Goal: Transaction & Acquisition: Purchase product/service

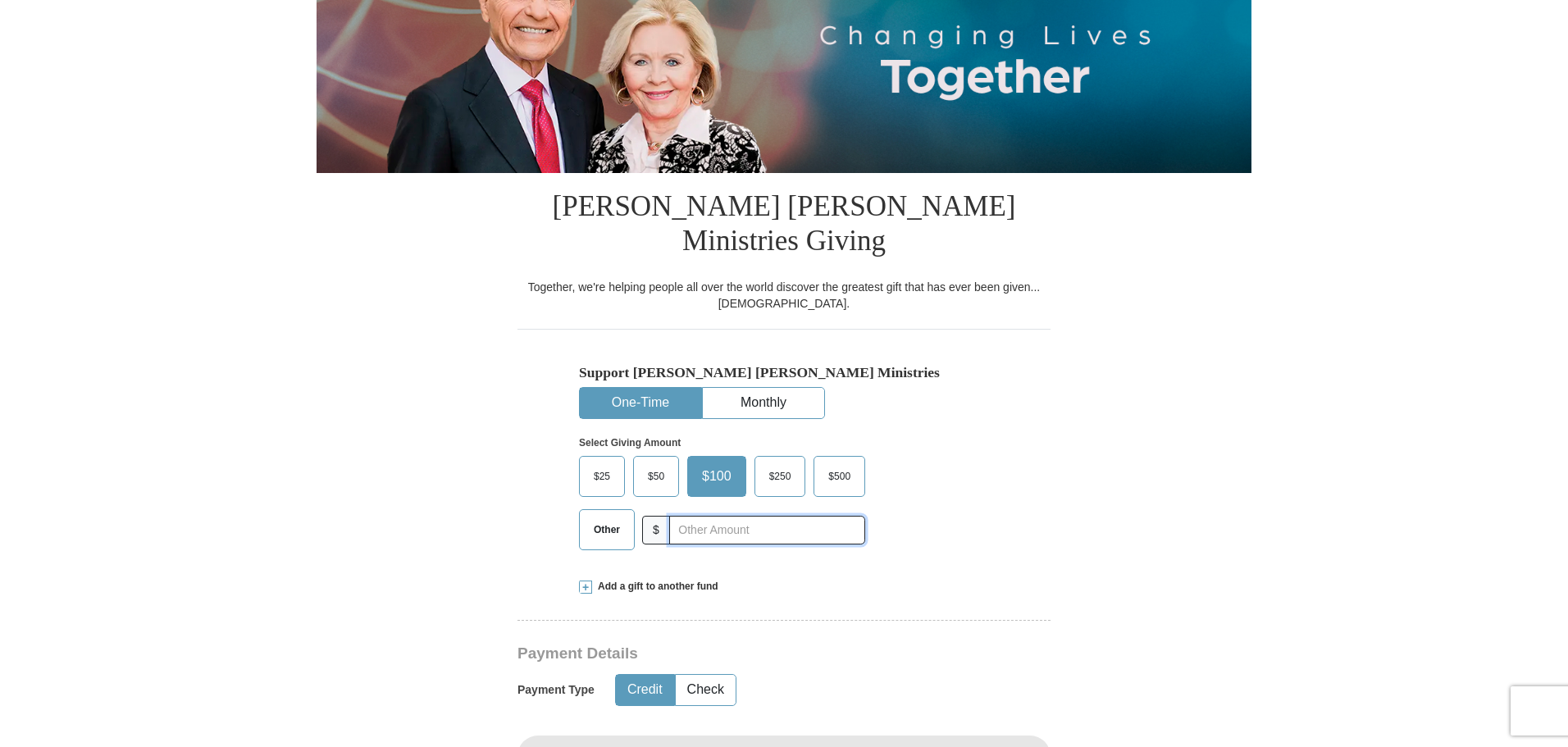
click at [701, 515] on input "text" at bounding box center [767, 530] width 196 height 29
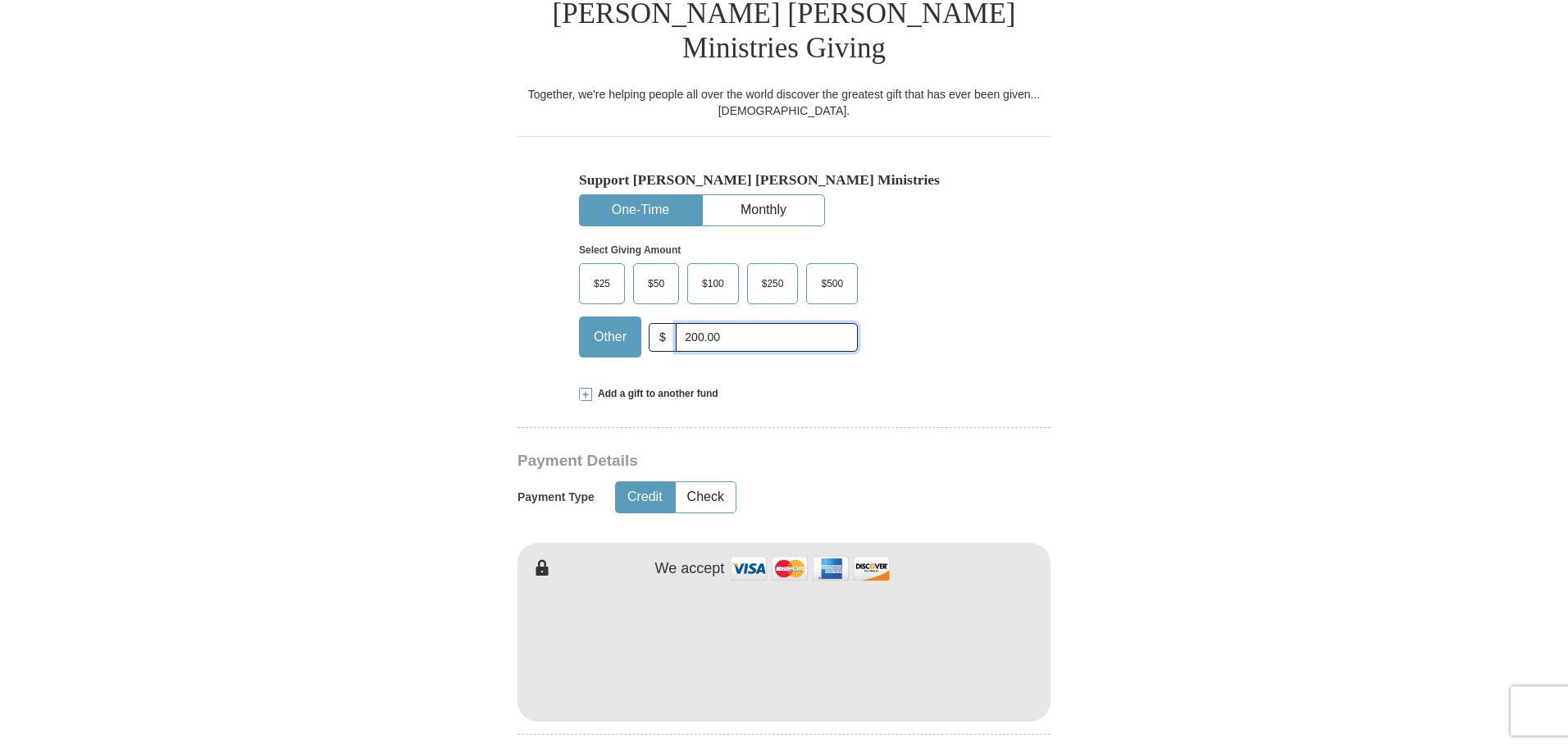
scroll to position [431, 0]
type input "200.00"
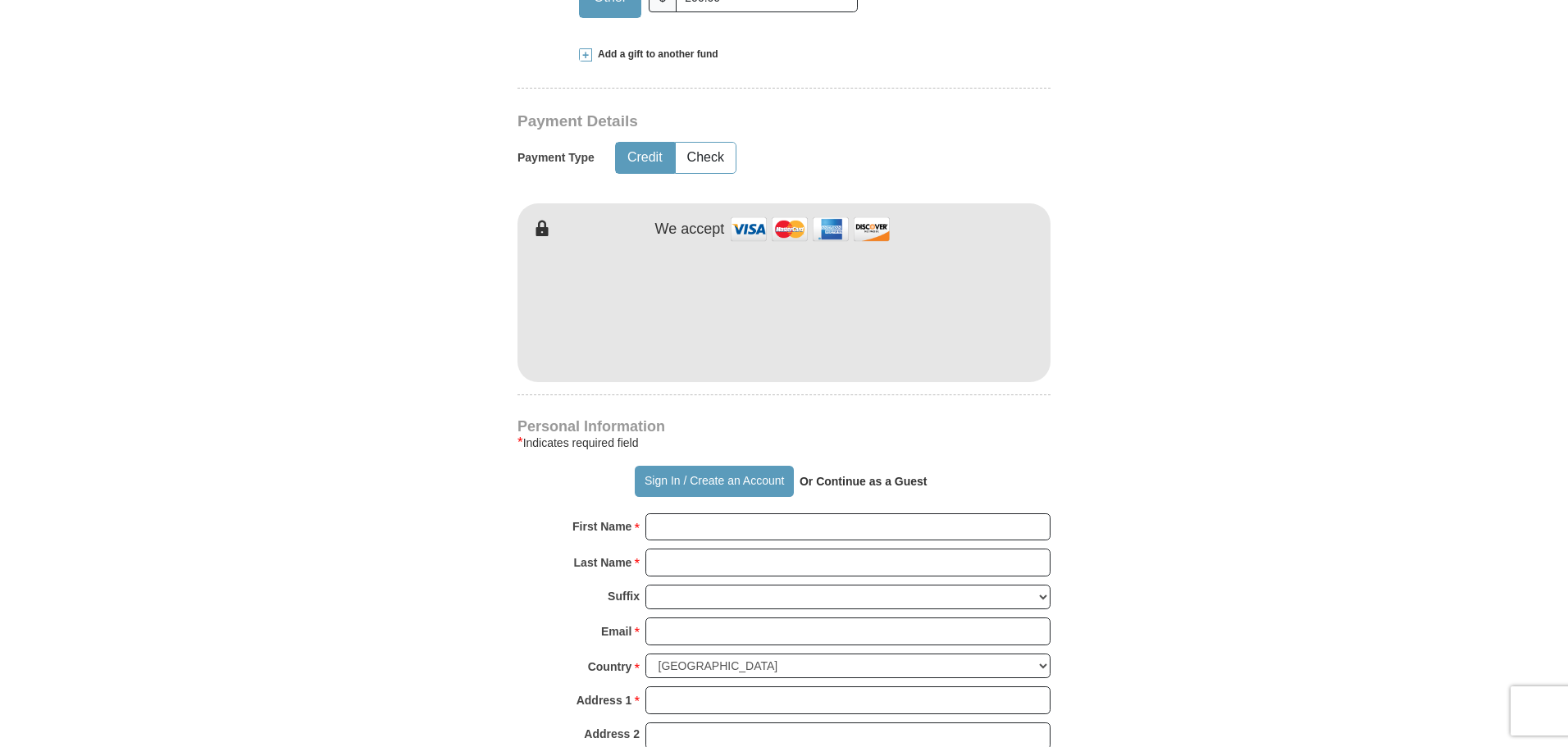
scroll to position [772, 0]
click at [705, 512] on input "First Name *" at bounding box center [849, 526] width 406 height 28
type input "j"
type input "[PERSON_NAME]"
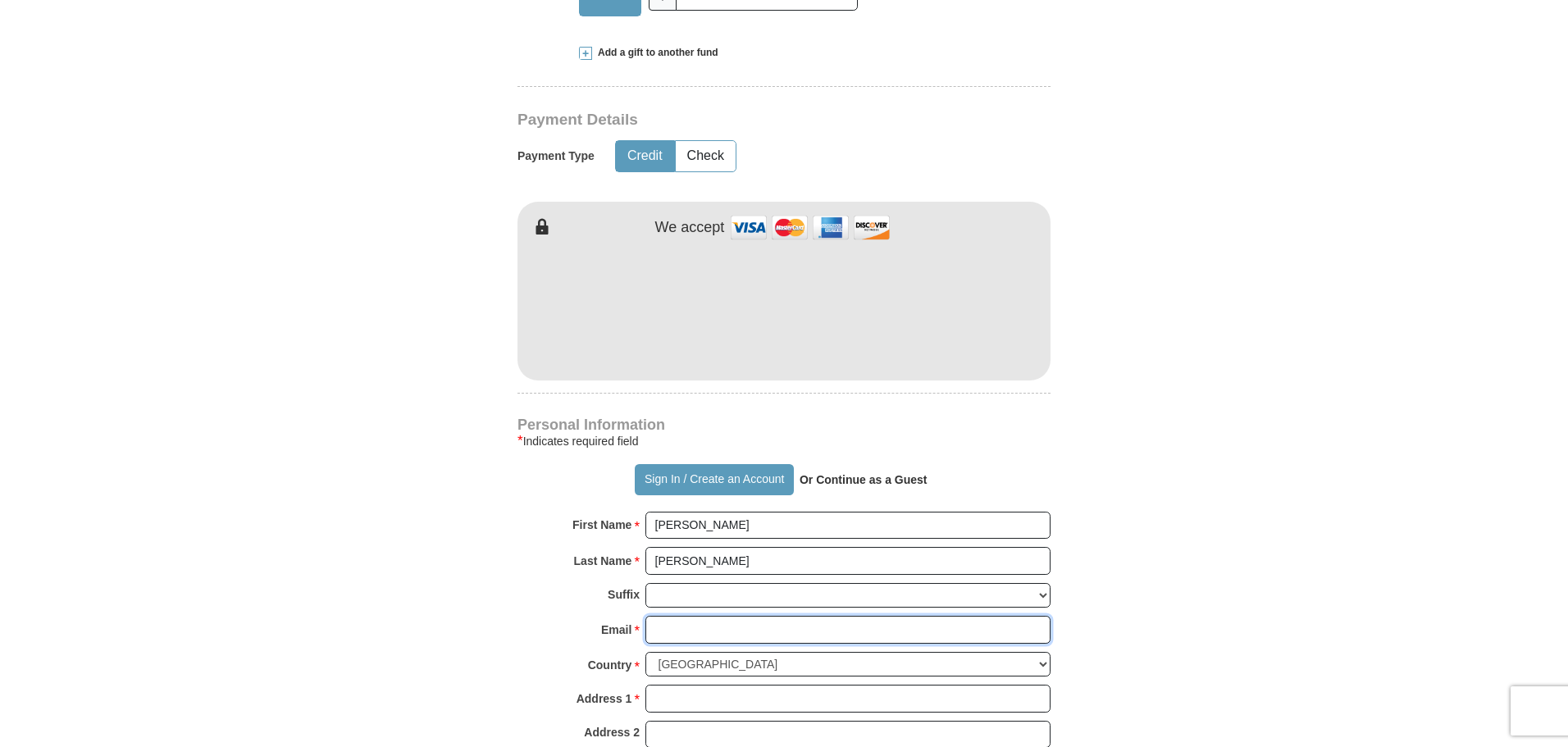
click at [696, 616] on input "Email *" at bounding box center [849, 629] width 406 height 28
type input "[EMAIL_ADDRESS][DOMAIN_NAME]"
click at [722, 685] on input "Address 1 *" at bounding box center [849, 698] width 406 height 28
type input "[STREET_ADDRESS]"
type input "[GEOGRAPHIC_DATA]"
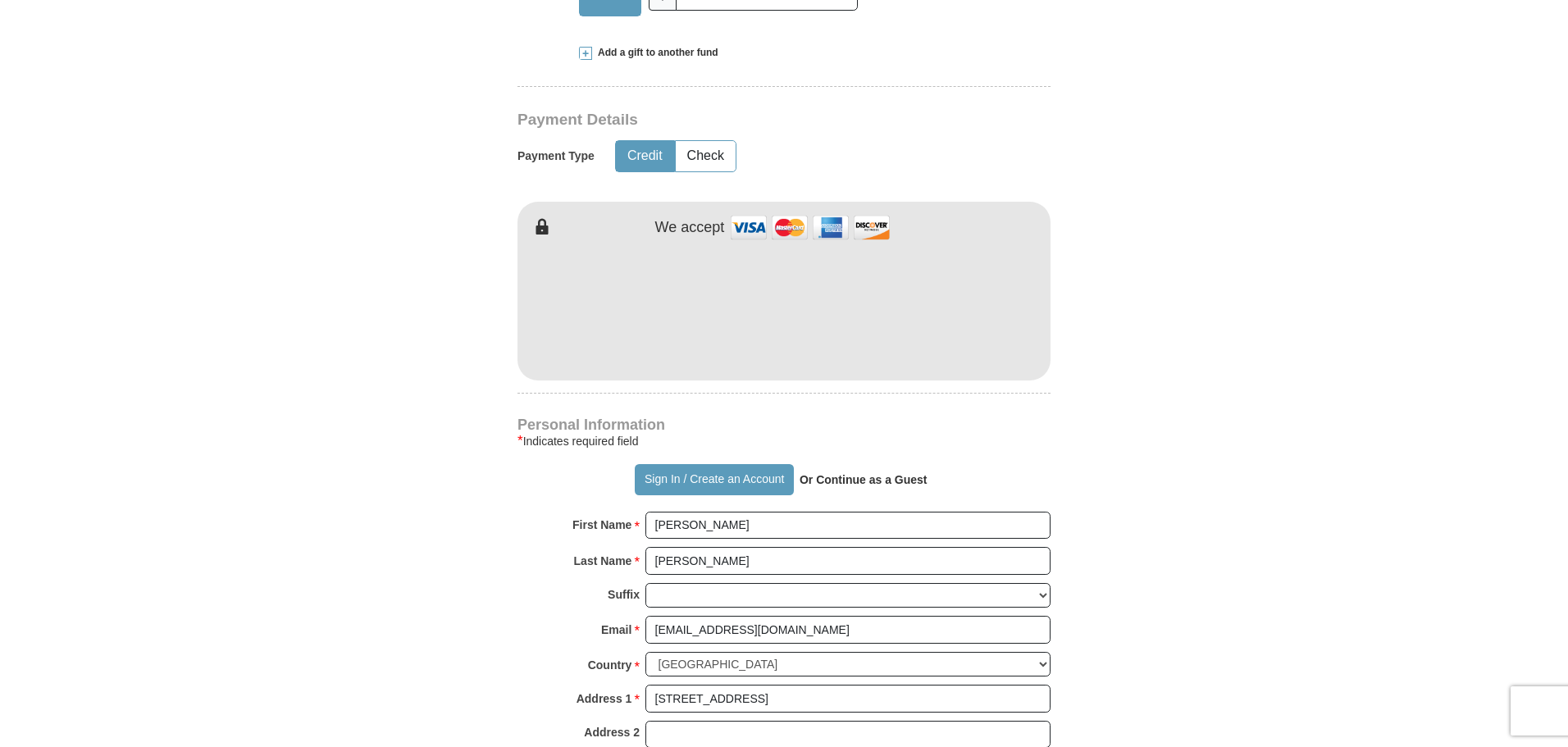
select select "AL"
type input "36580"
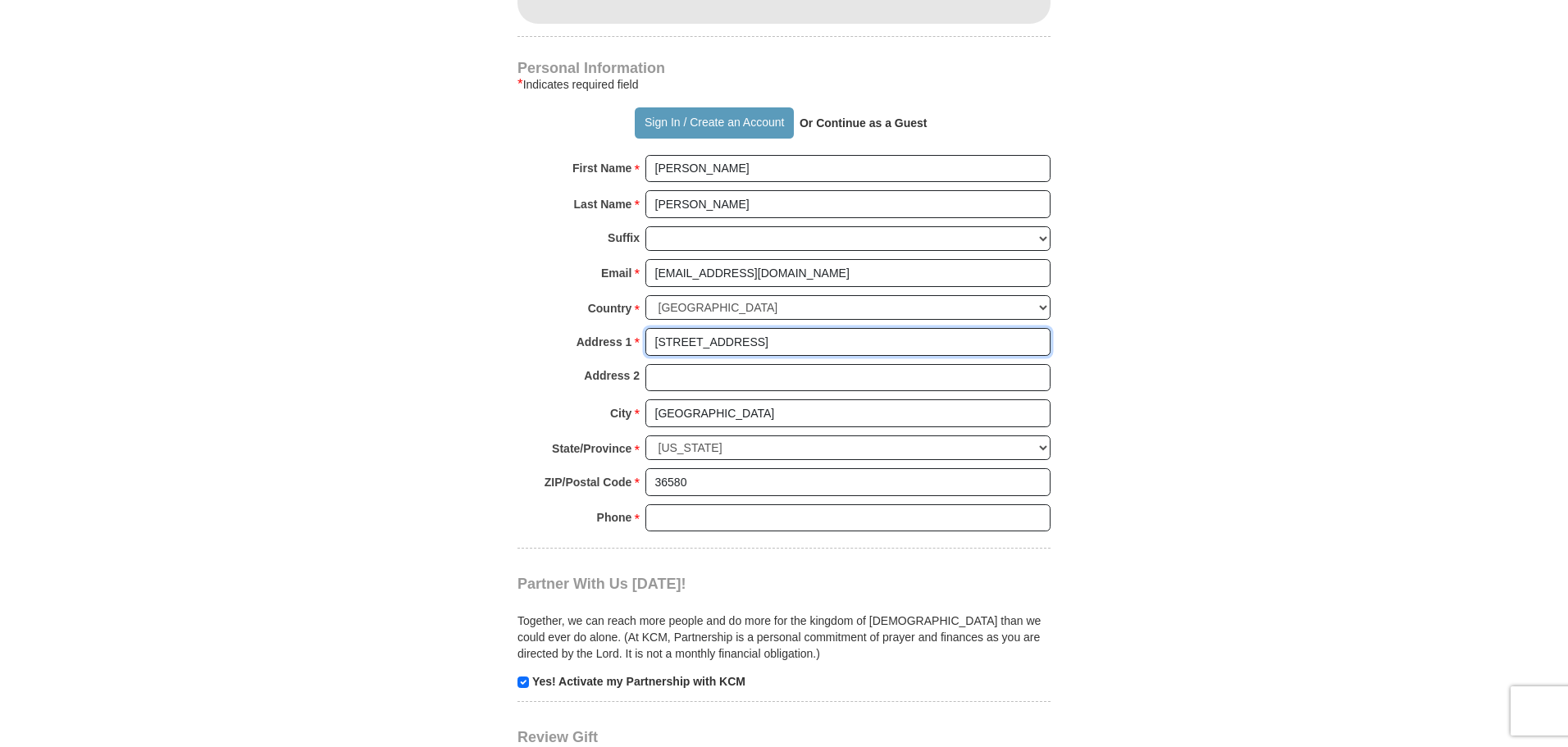
scroll to position [1129, 0]
click at [719, 503] on input "Phone * *" at bounding box center [849, 517] width 406 height 28
type input "2512790853"
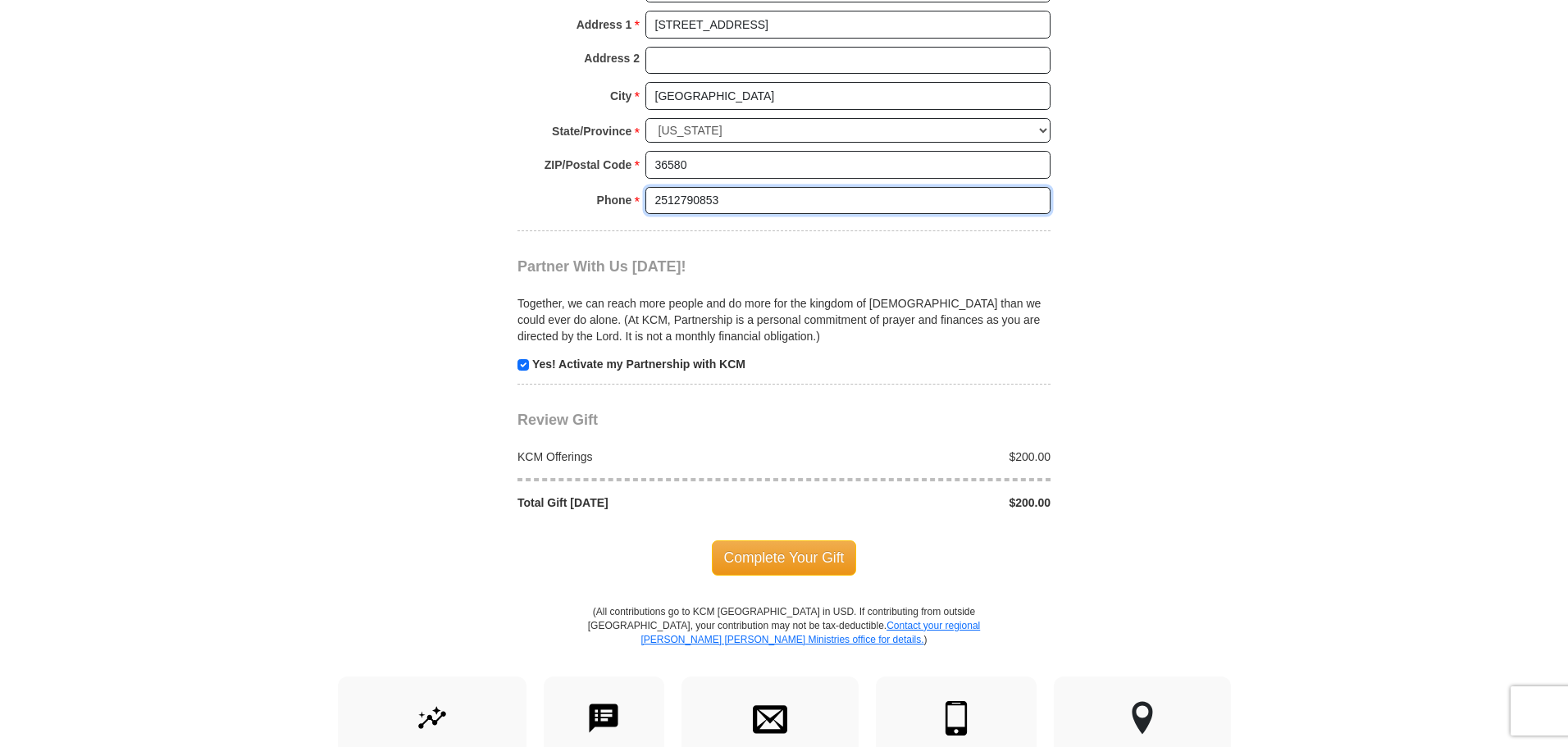
scroll to position [1390, 0]
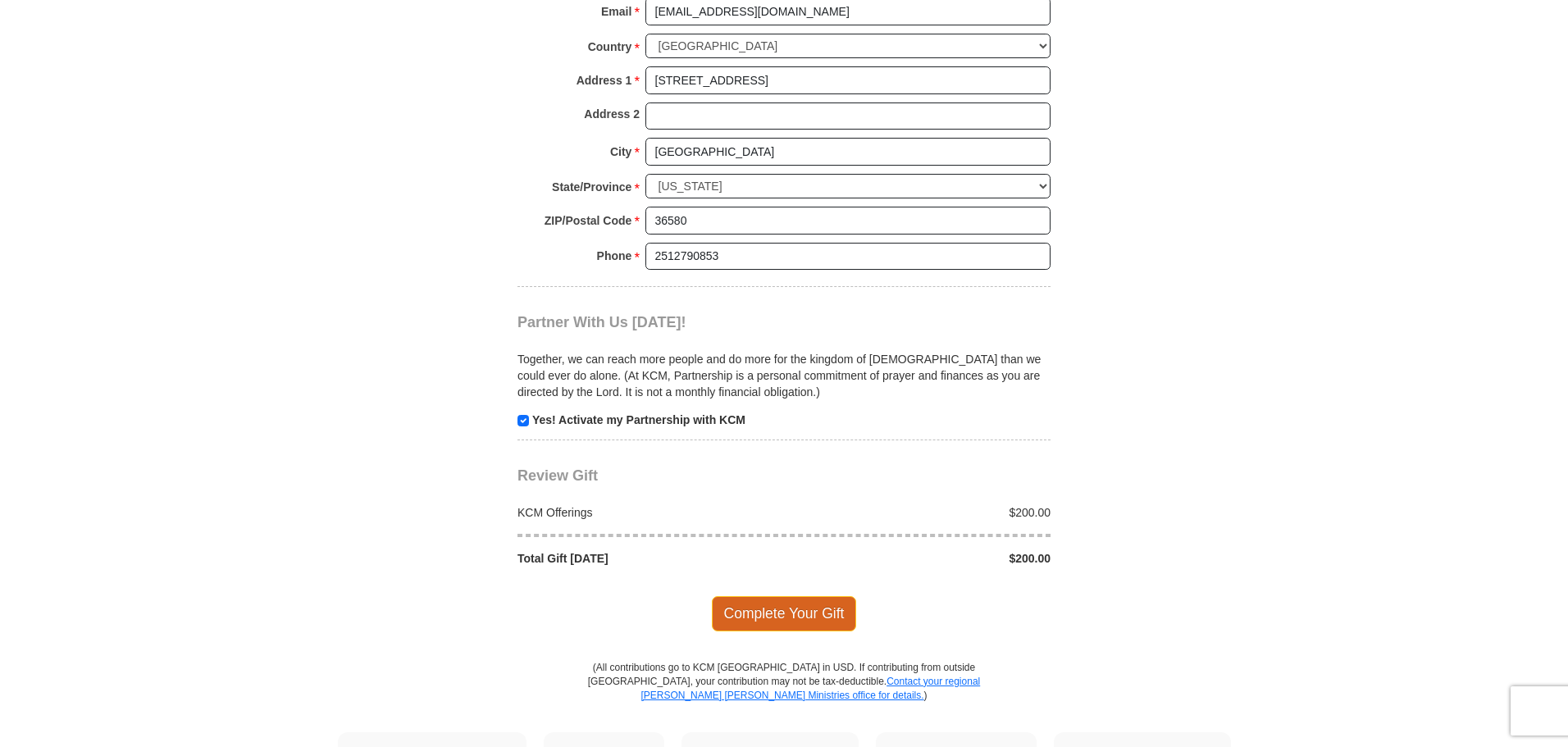
click at [793, 596] on span "Complete Your Gift" at bounding box center [785, 613] width 145 height 34
